Goal: Task Accomplishment & Management: Complete application form

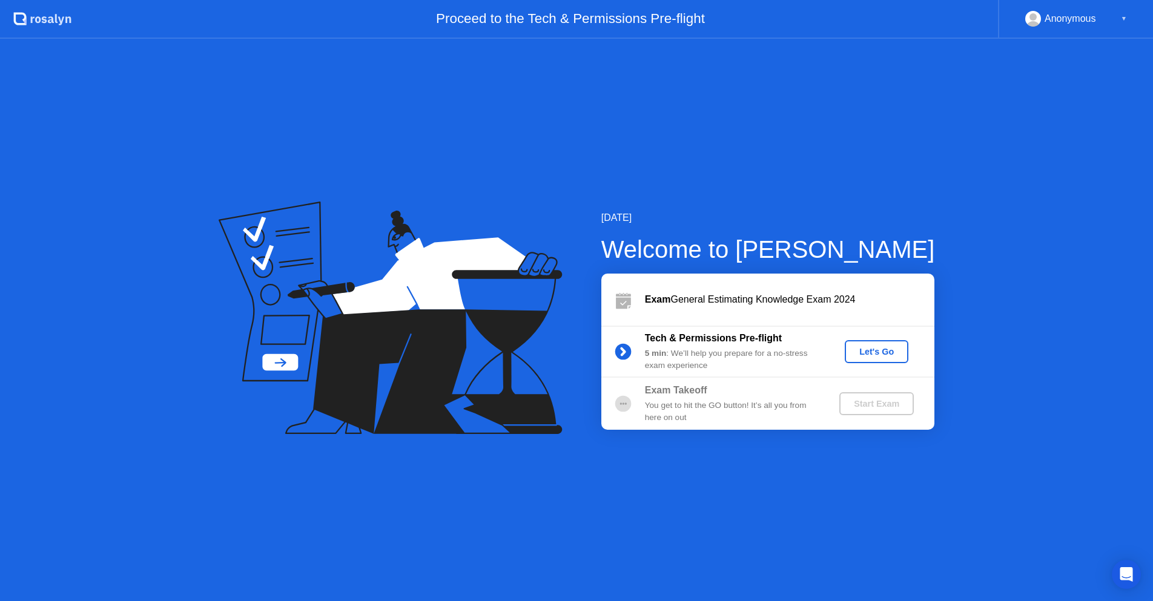
click at [884, 354] on div "Let's Go" at bounding box center [877, 352] width 54 height 10
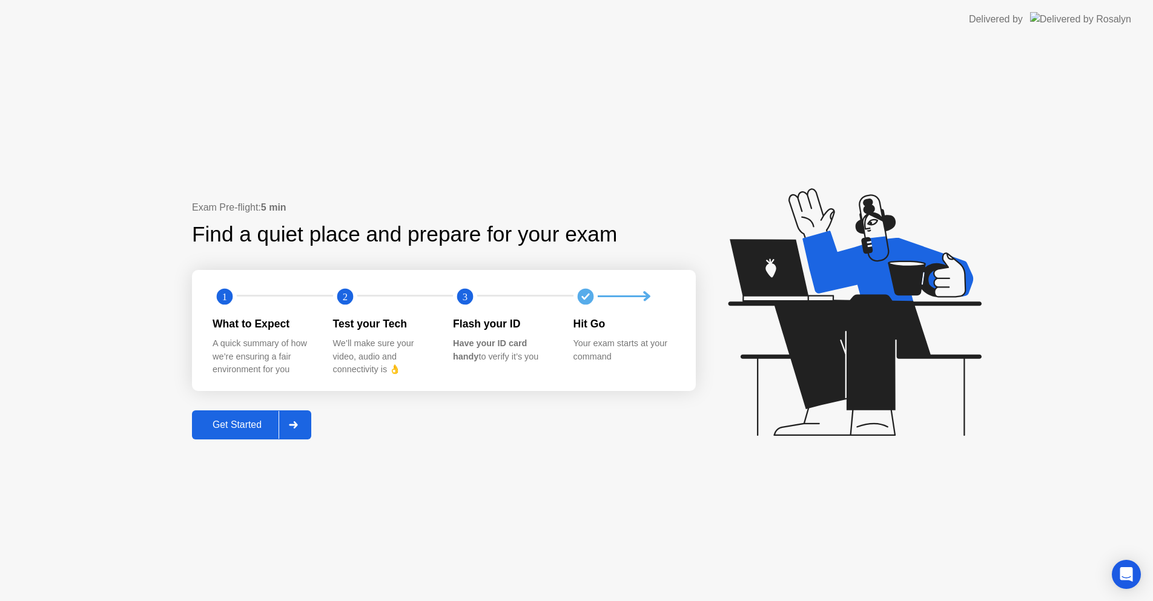
click at [243, 430] on div "Get Started" at bounding box center [237, 425] width 83 height 11
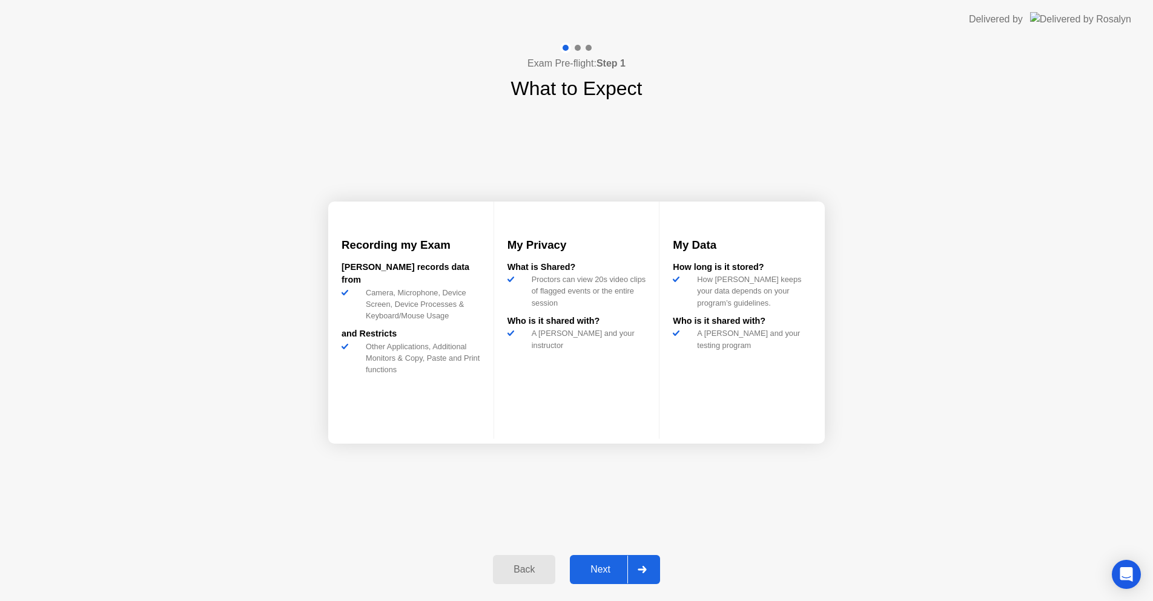
click at [613, 573] on div "Next" at bounding box center [601, 569] width 54 height 11
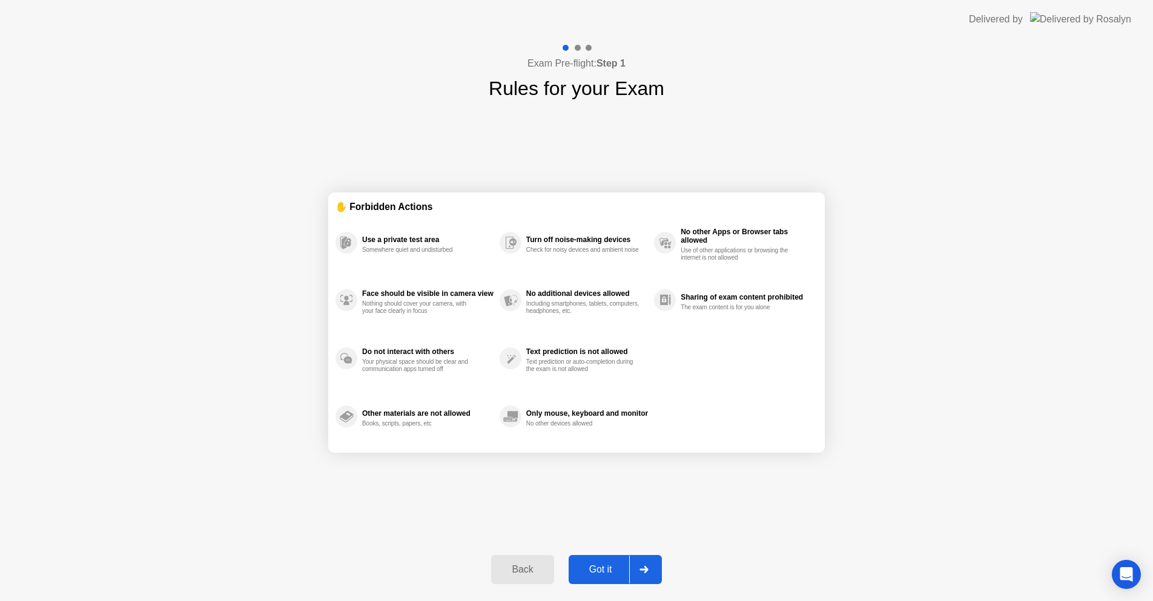
click at [600, 570] on div "Got it" at bounding box center [600, 569] width 57 height 11
select select "**********"
select select "*******"
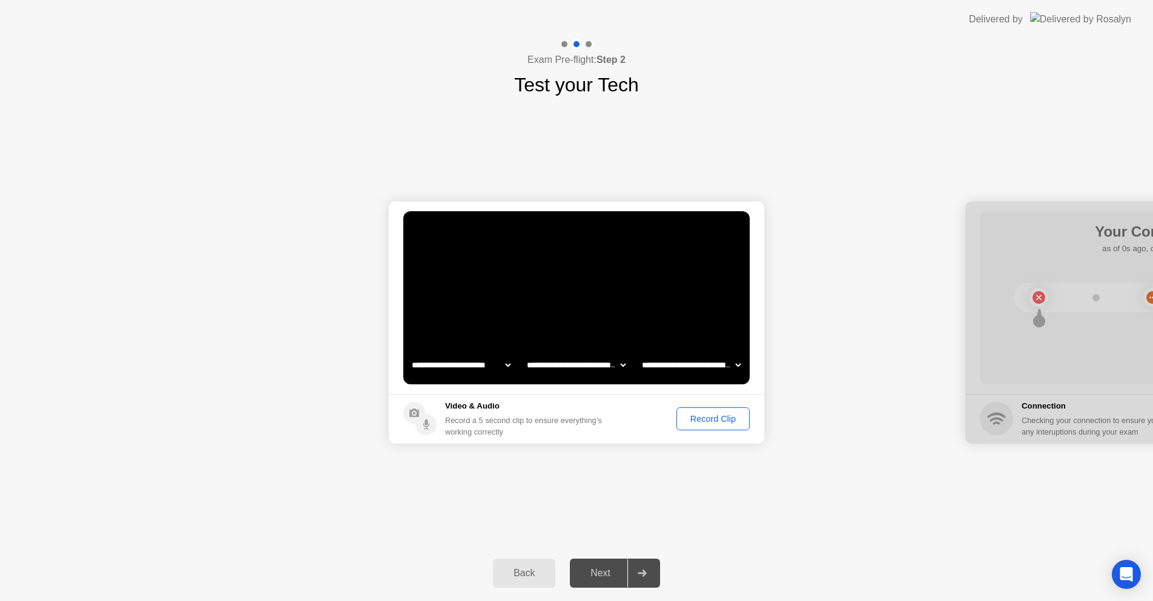
click at [704, 417] on div "Record Clip" at bounding box center [713, 419] width 65 height 10
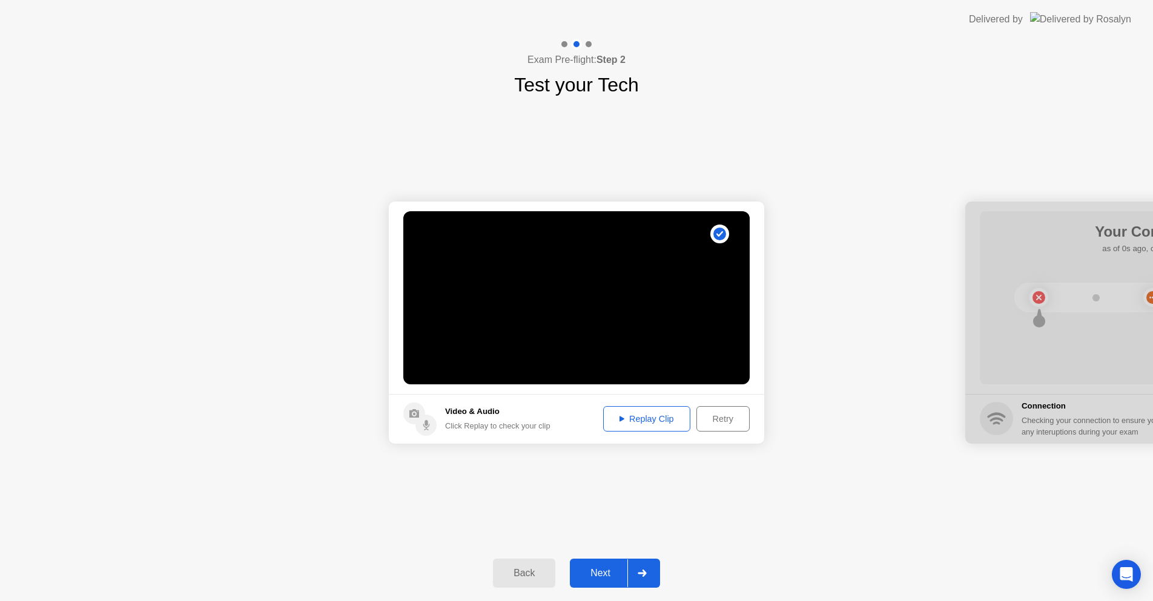
click at [644, 414] on div "Replay Clip" at bounding box center [646, 419] width 79 height 10
click at [590, 571] on div "Next" at bounding box center [601, 573] width 54 height 11
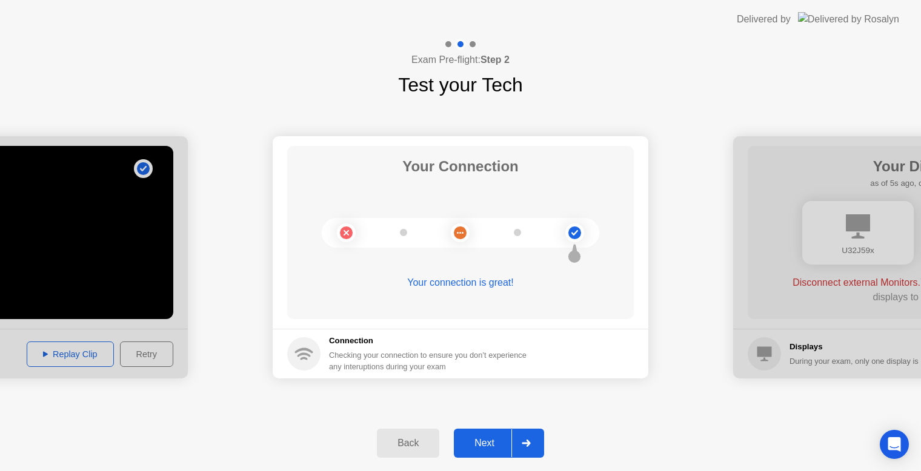
click at [488, 446] on div "Next" at bounding box center [484, 443] width 54 height 11
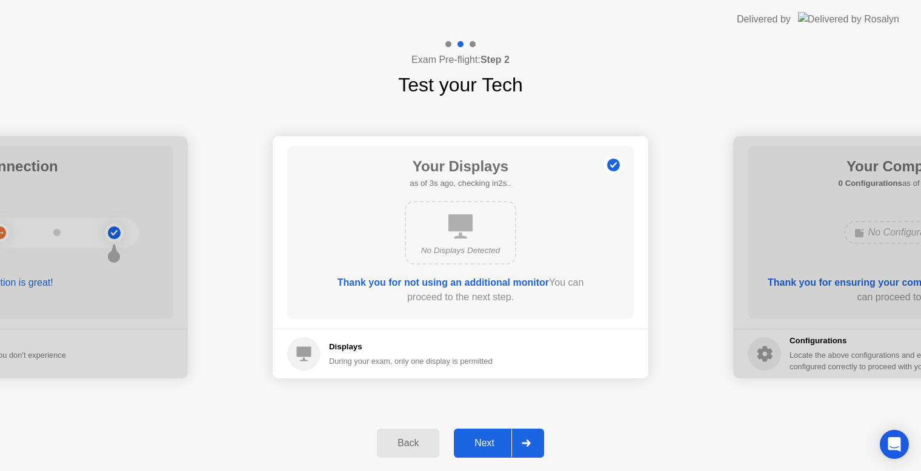
click at [489, 446] on div "Next" at bounding box center [484, 443] width 54 height 11
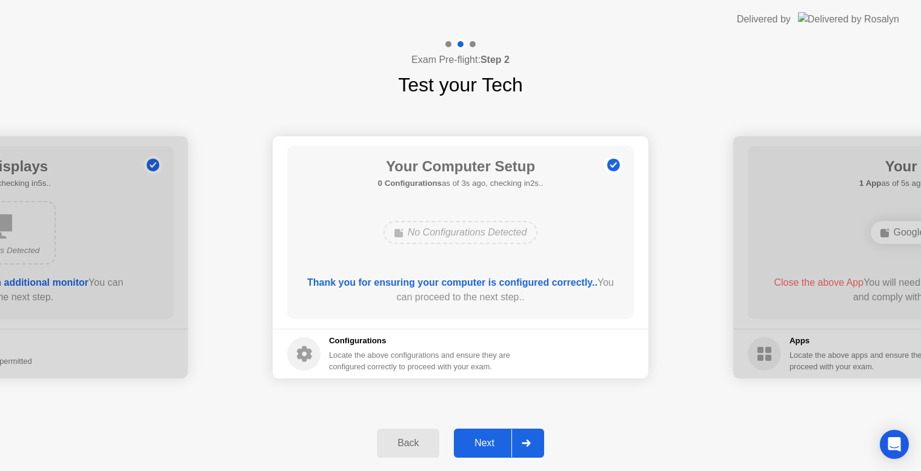
click at [489, 446] on div "Next" at bounding box center [484, 443] width 54 height 11
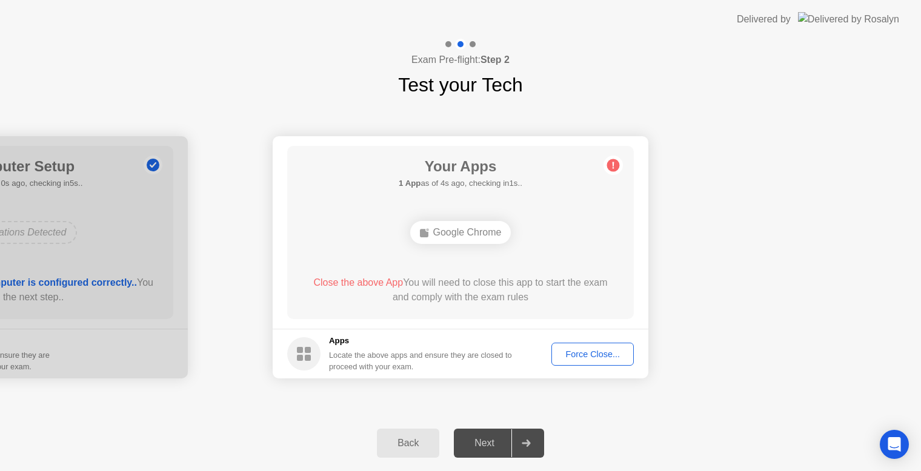
click at [461, 235] on div "Google Chrome" at bounding box center [460, 232] width 101 height 23
click at [446, 237] on div "Google Chrome" at bounding box center [460, 232] width 101 height 23
click at [574, 354] on div "Force Close..." at bounding box center [592, 354] width 74 height 10
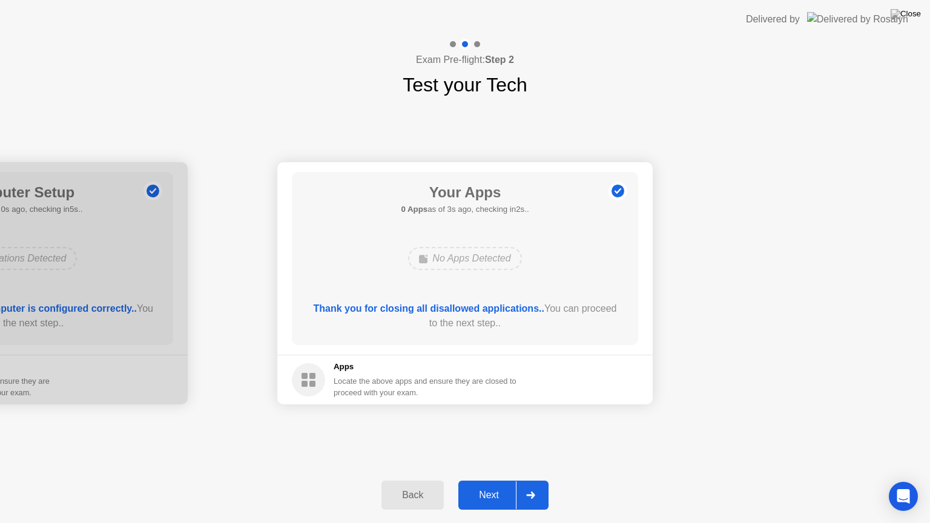
click at [488, 492] on div "Next" at bounding box center [489, 495] width 54 height 11
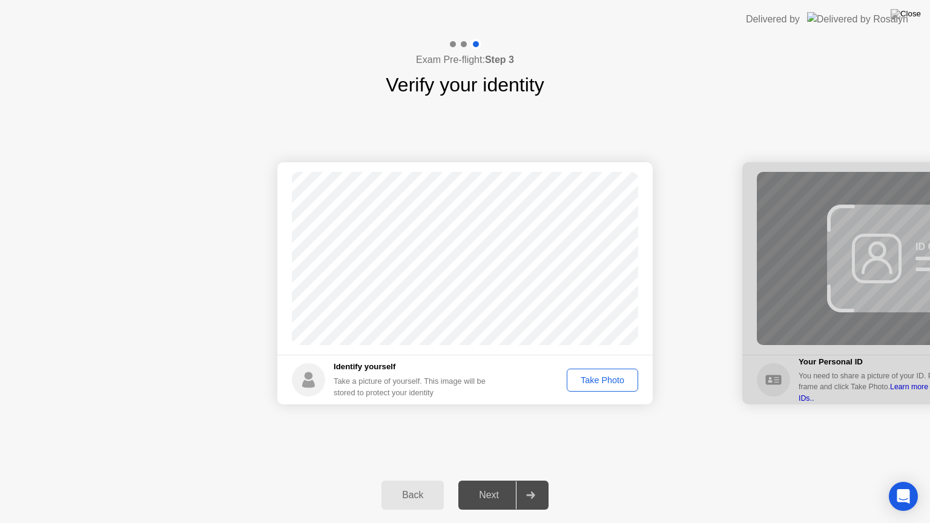
click at [594, 379] on div "Take Photo" at bounding box center [602, 380] width 63 height 10
click at [499, 499] on div "Next" at bounding box center [489, 495] width 54 height 11
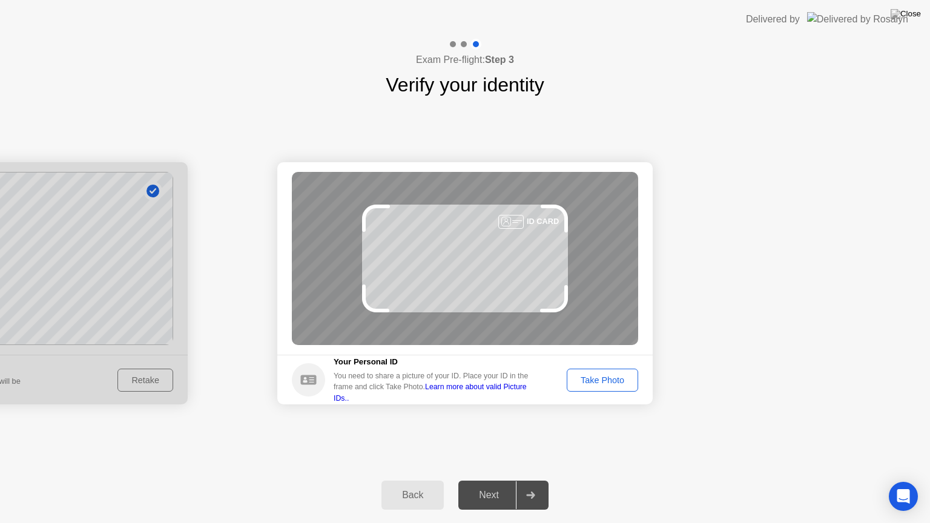
click at [606, 379] on div "Take Photo" at bounding box center [602, 380] width 63 height 10
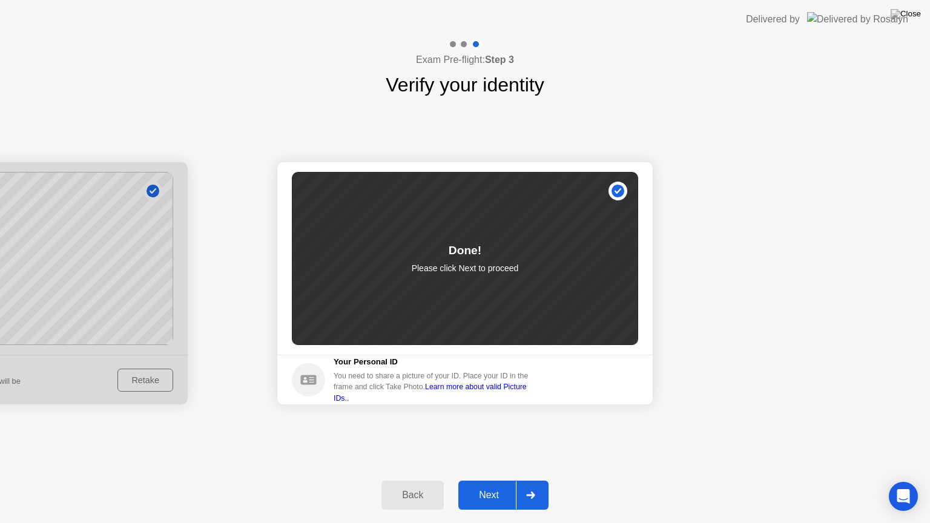
click at [486, 490] on div "Next" at bounding box center [489, 495] width 54 height 11
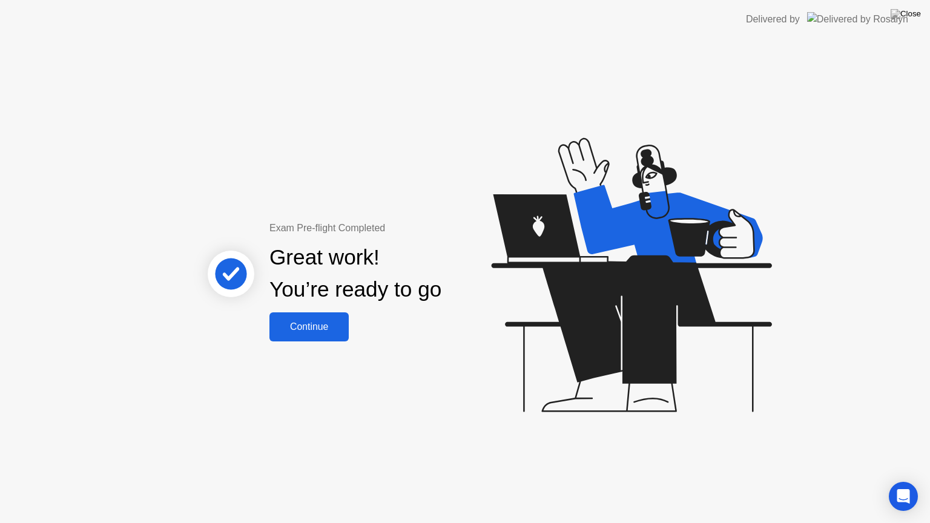
click at [309, 330] on div "Continue" at bounding box center [309, 327] width 72 height 11
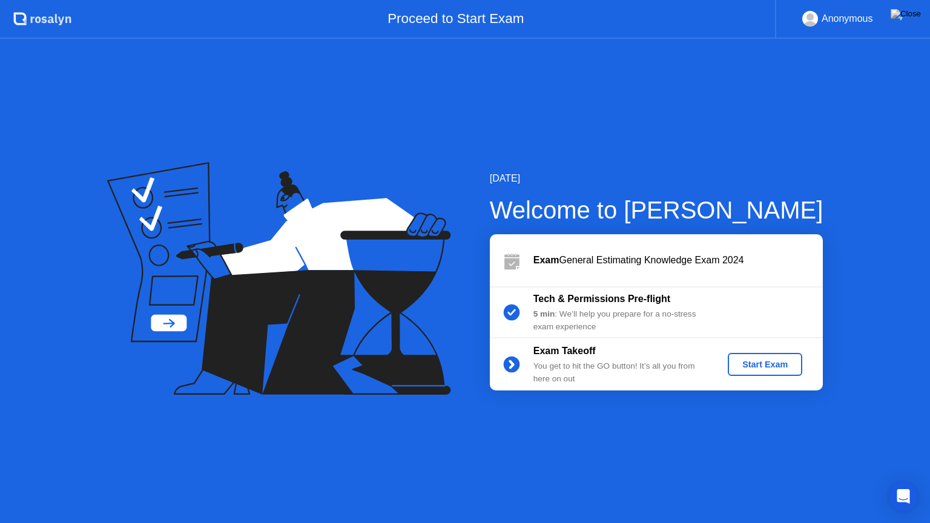
click at [765, 366] on div "Start Exam" at bounding box center [765, 365] width 65 height 10
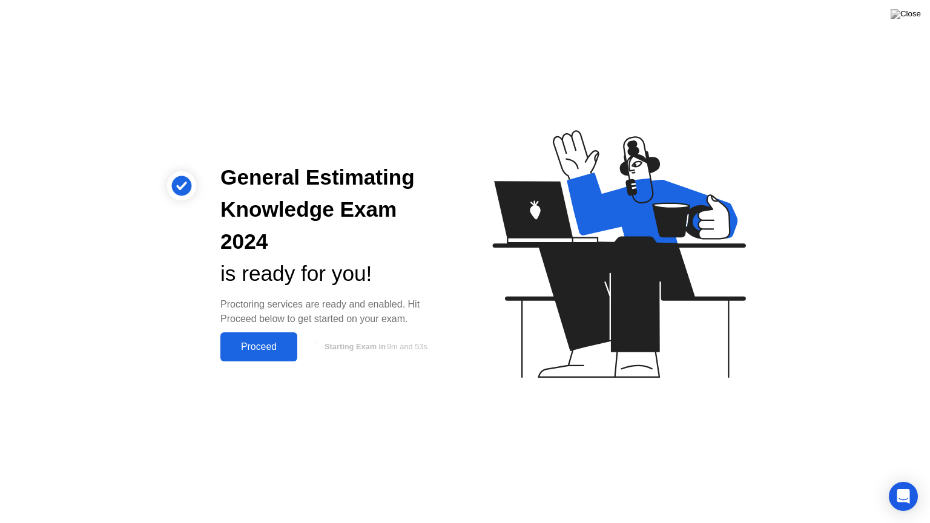
click at [259, 342] on div "Proceed" at bounding box center [259, 347] width 70 height 11
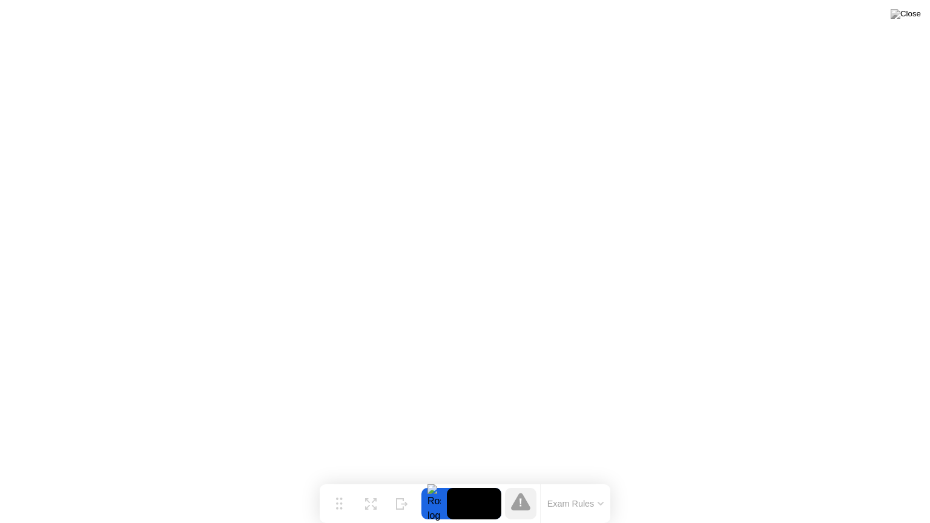
click at [589, 505] on button "Exam Rules" at bounding box center [576, 503] width 64 height 11
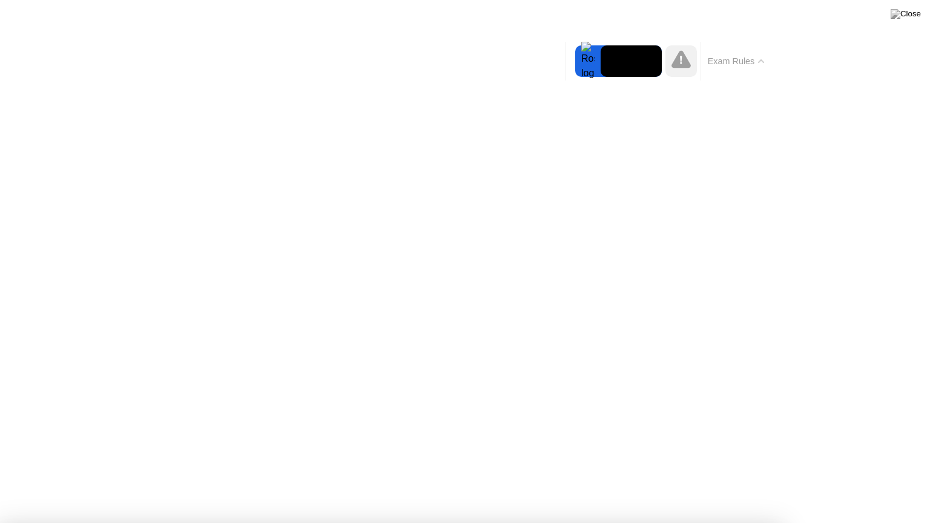
click at [760, 62] on icon at bounding box center [761, 61] width 6 height 4
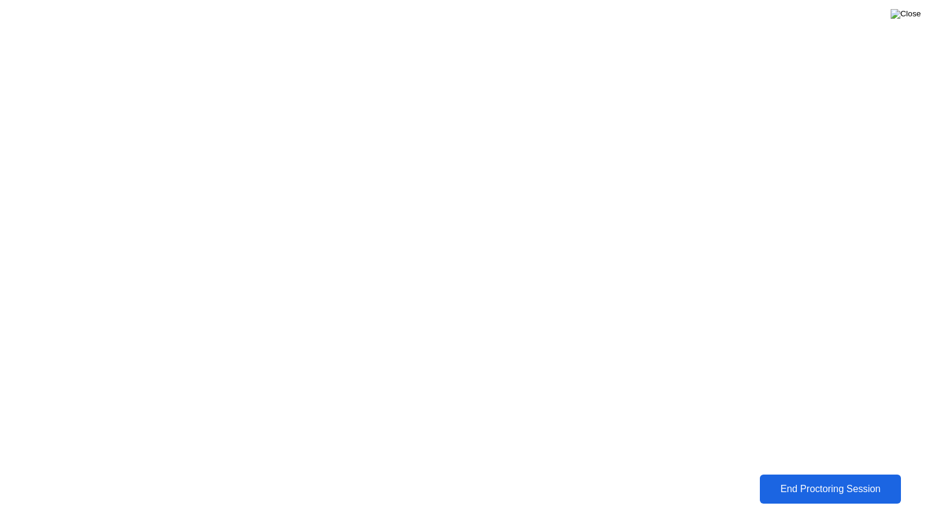
click at [911, 17] on img at bounding box center [906, 14] width 30 height 10
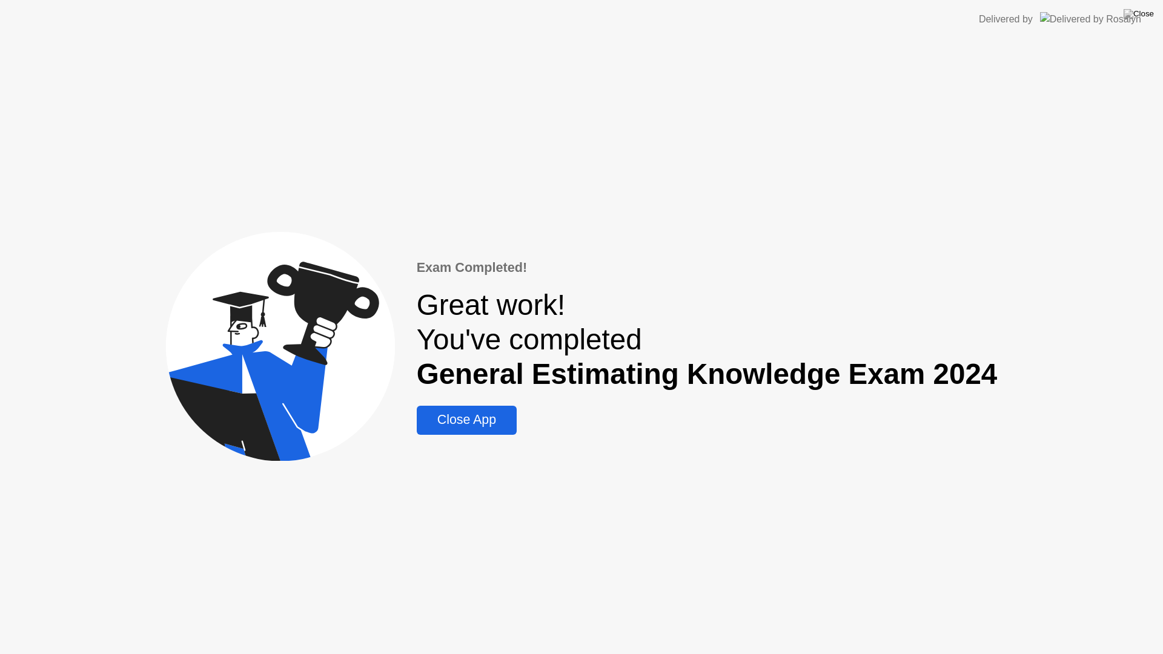
click at [460, 425] on div "Close App" at bounding box center [466, 419] width 93 height 15
